Goal: Find specific page/section: Find specific page/section

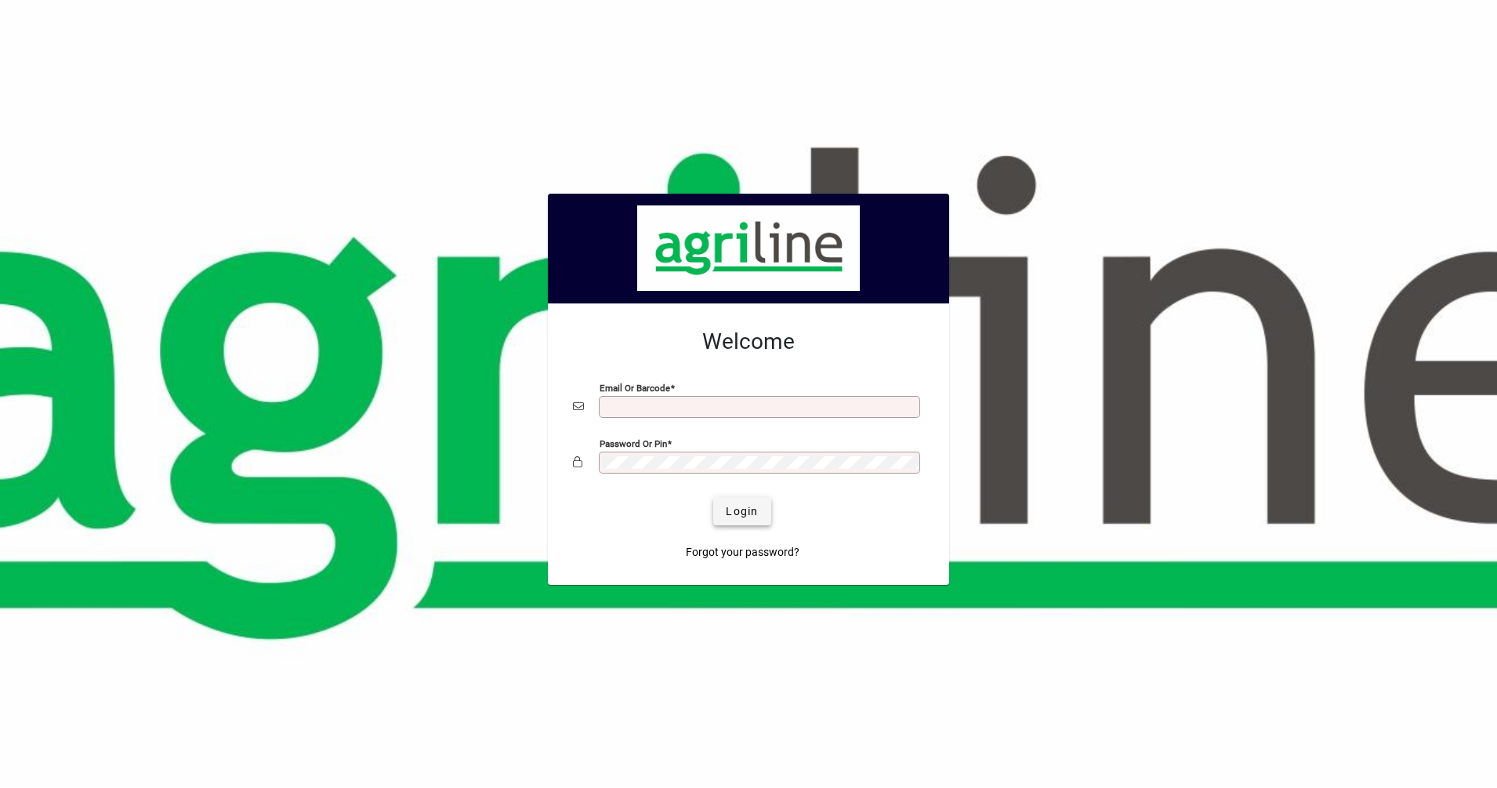
type input "**********"
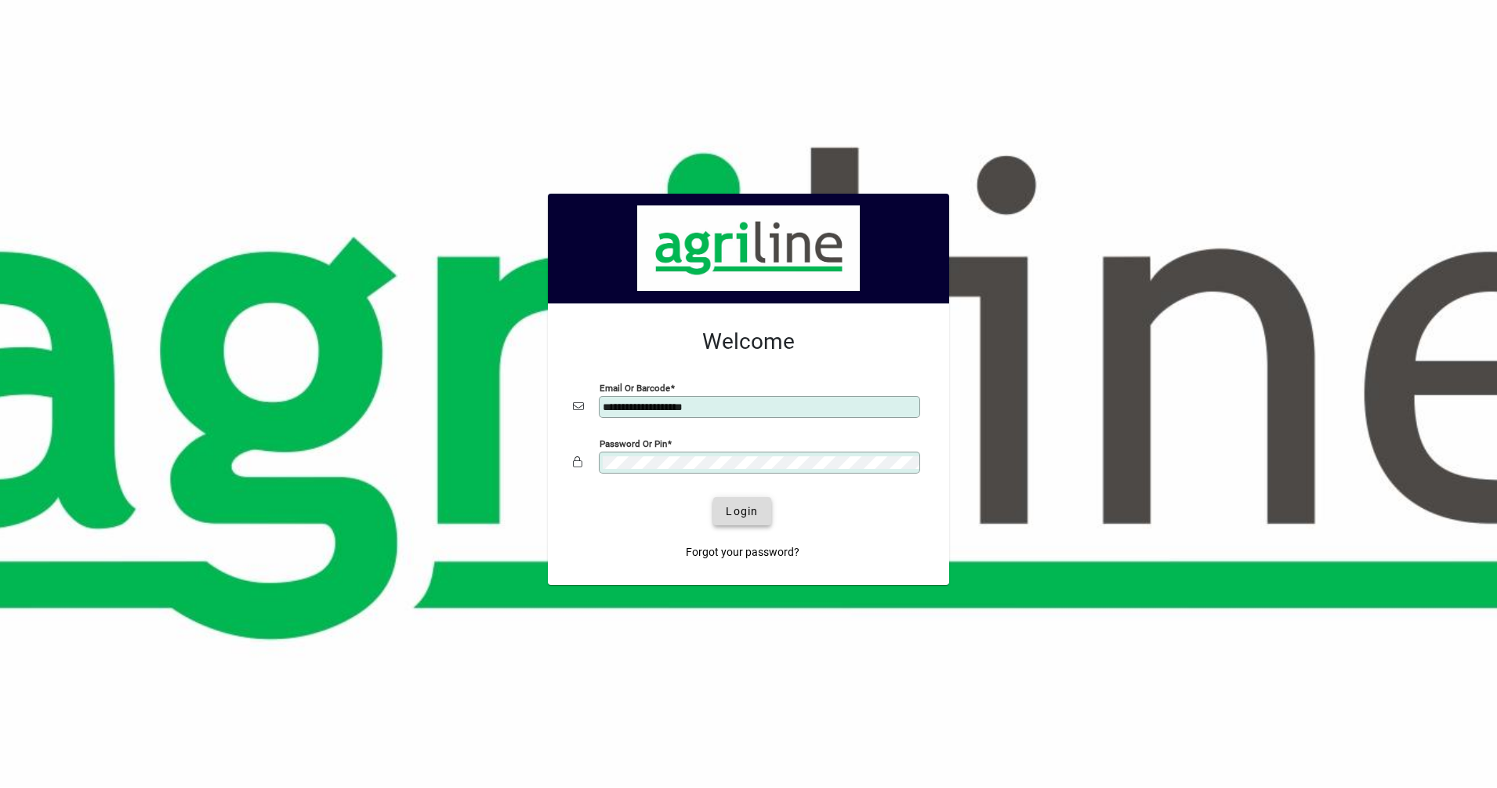
click at [742, 509] on span "Login" at bounding box center [742, 511] width 32 height 16
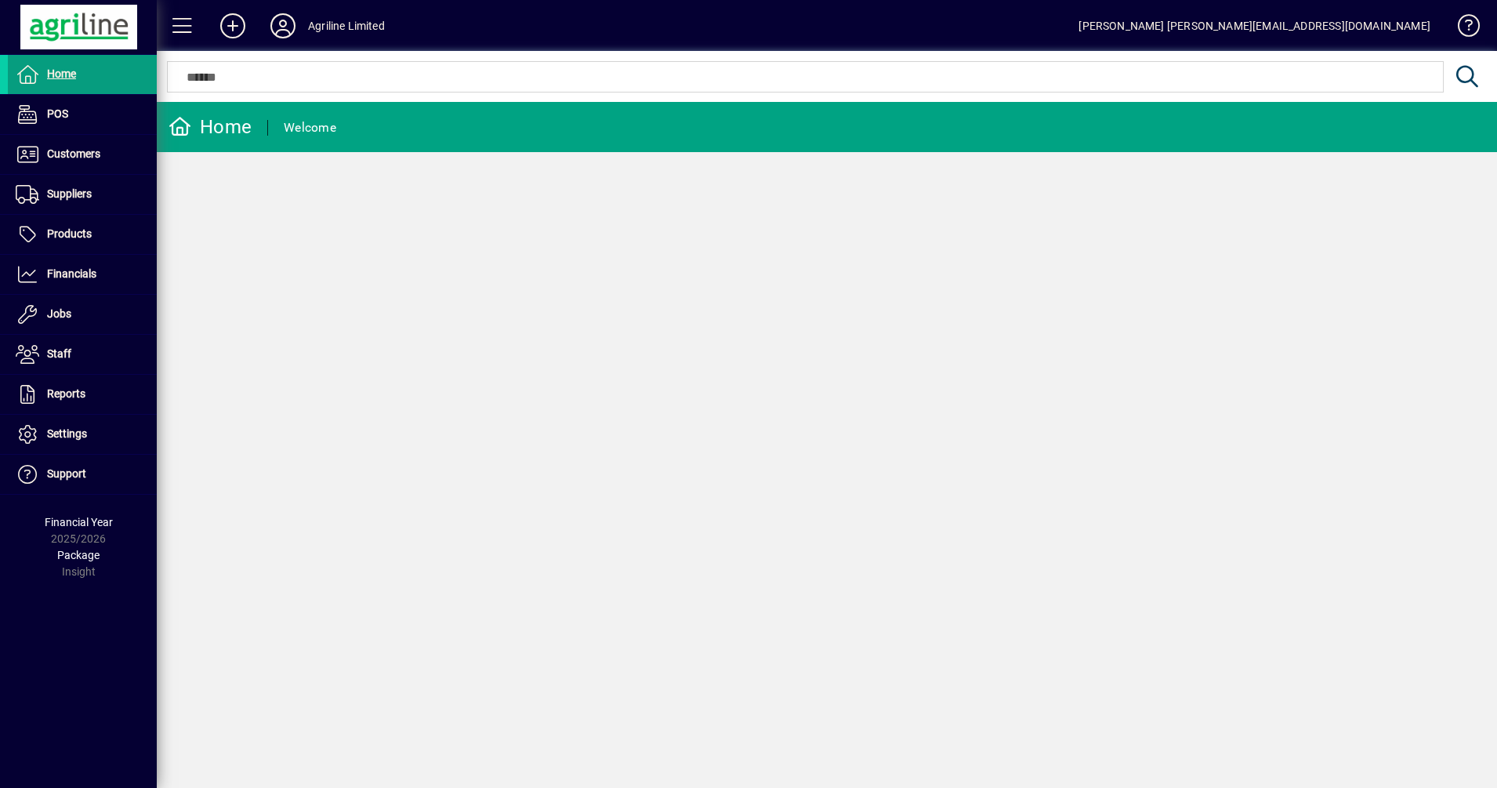
click at [307, 67] on div at bounding box center [827, 59] width 1341 height 17
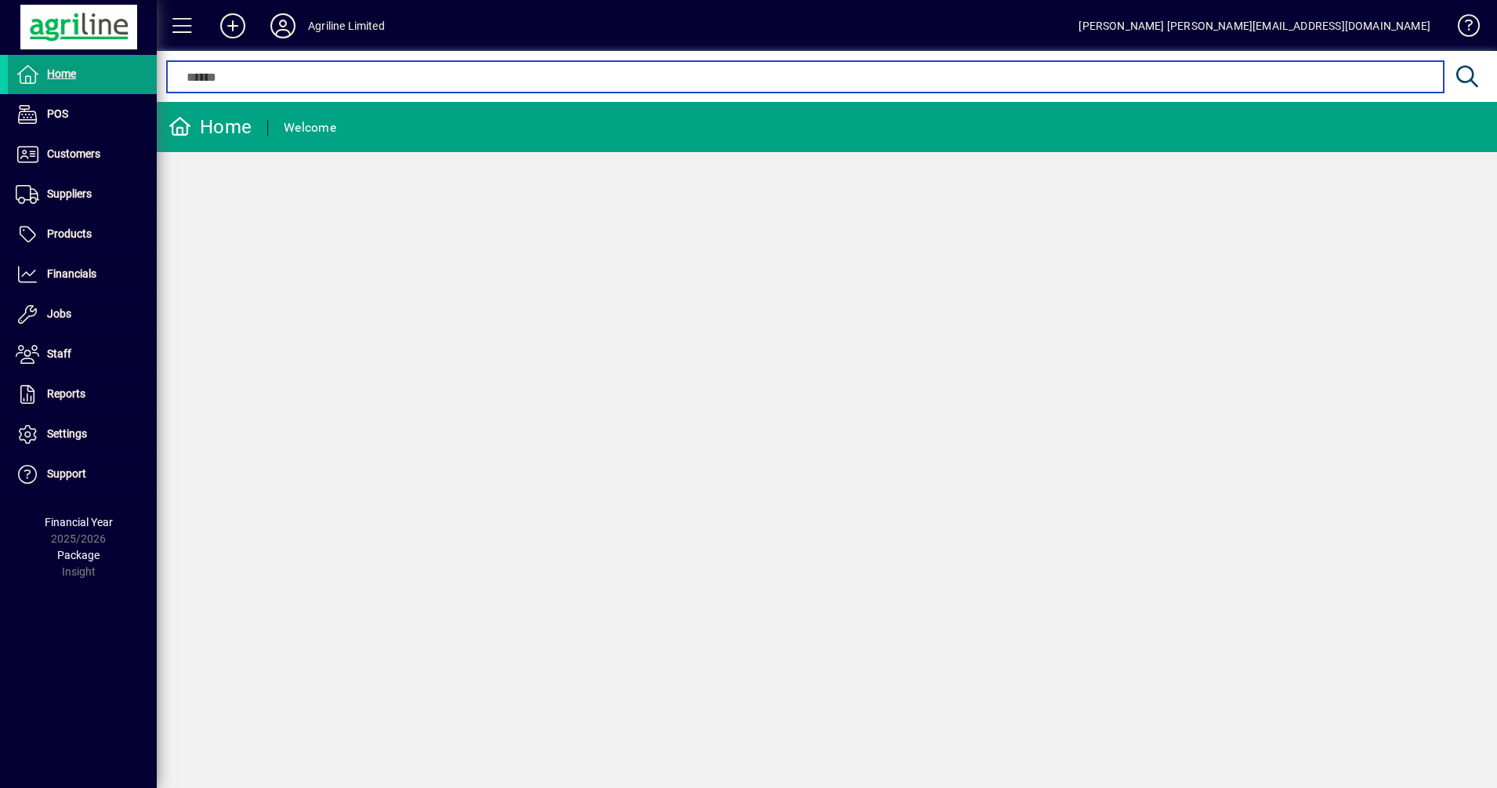
click at [305, 77] on input "text" at bounding box center [805, 76] width 1253 height 19
